Goal: Task Accomplishment & Management: Use online tool/utility

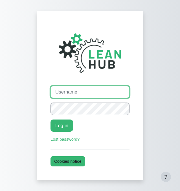
click at [69, 90] on input "Username" at bounding box center [89, 92] width 79 height 12
click at [70, 91] on input "Username" at bounding box center [89, 92] width 79 height 12
type input "[PERSON_NAME]"
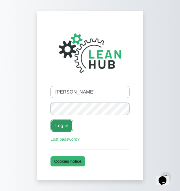
click at [58, 122] on button "Log in" at bounding box center [61, 125] width 23 height 12
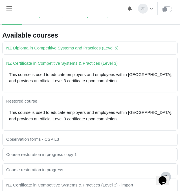
scroll to position [36, 0]
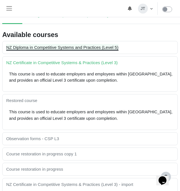
click at [50, 46] on link "NZ Diploma in Competitive Systems and Practices (Level 5)" at bounding box center [62, 47] width 112 height 5
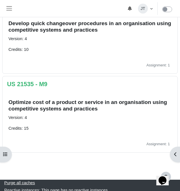
scroll to position [687, 0]
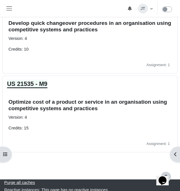
click at [34, 83] on link "US 21535 - M9" at bounding box center [27, 83] width 40 height 7
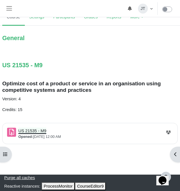
click at [32, 129] on link "US 21535 - M9 Assignment" at bounding box center [32, 130] width 28 height 5
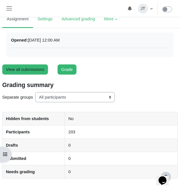
scroll to position [53, 0]
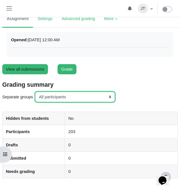
click at [87, 98] on select "All participants ANZ Pharma-Jan-2025 CapitalPrecut-Nov-2023 Chantal-June-2024 C…" at bounding box center [75, 97] width 80 height 10
select select "152"
click at [36, 92] on select "All participants ANZ Pharma-Jan-2025 CapitalPrecut-Nov-2023 Chantal-June-2024 C…" at bounding box center [75, 97] width 80 height 10
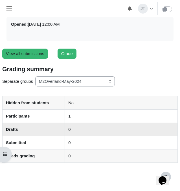
scroll to position [69, 0]
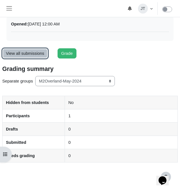
click at [28, 51] on link "View all submissions" at bounding box center [25, 53] width 46 height 10
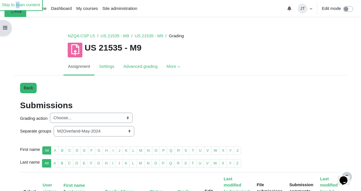
scroll to position [68, 0]
